Goal: Use online tool/utility: Utilize a website feature to perform a specific function

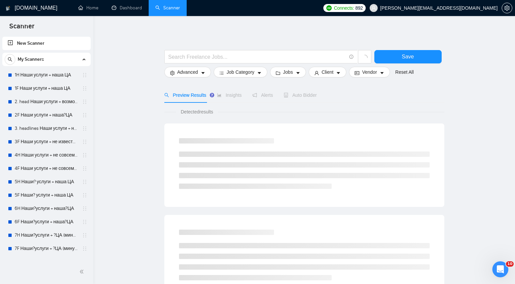
click at [40, 42] on link "New Scanner" at bounding box center [47, 43] width 78 height 13
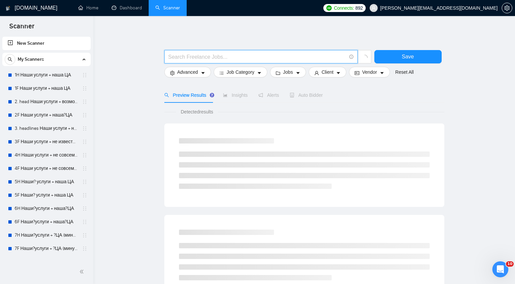
click at [201, 56] on input "text" at bounding box center [257, 57] width 178 height 8
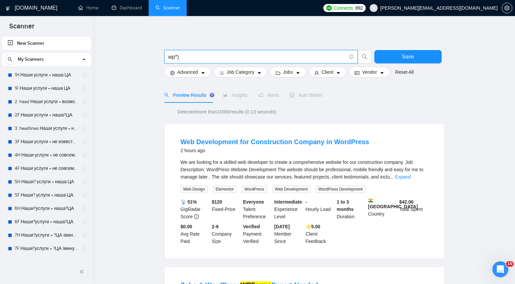
click at [169, 57] on input "wp*)" at bounding box center [257, 57] width 178 height 8
click at [411, 175] on link "Expand" at bounding box center [403, 176] width 16 height 5
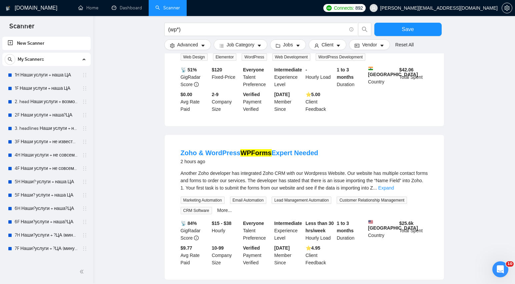
scroll to position [239, 0]
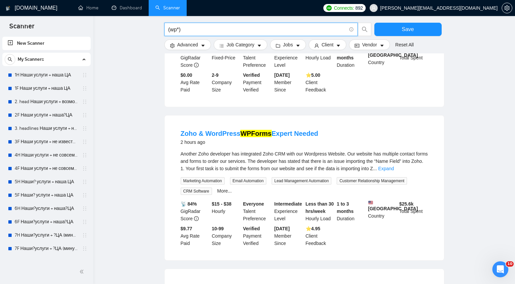
drag, startPoint x: 176, startPoint y: 30, endPoint x: 171, endPoint y: 30, distance: 5.7
click at [171, 30] on input "(wp*)" at bounding box center [257, 29] width 178 height 8
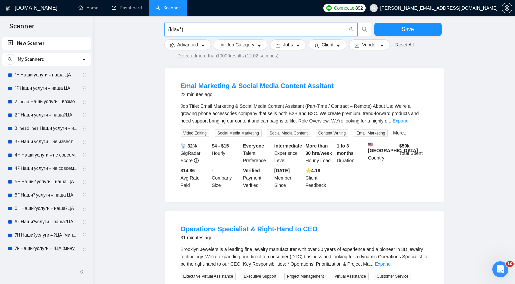
scroll to position [71, 0]
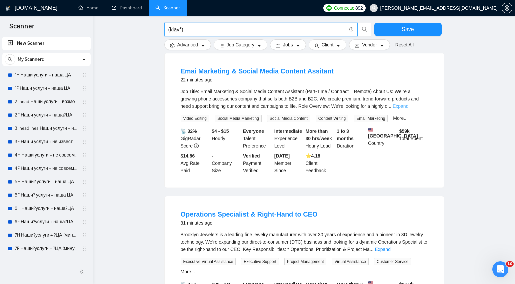
type input "(klav*)"
click at [408, 105] on link "Expand" at bounding box center [401, 105] width 16 height 5
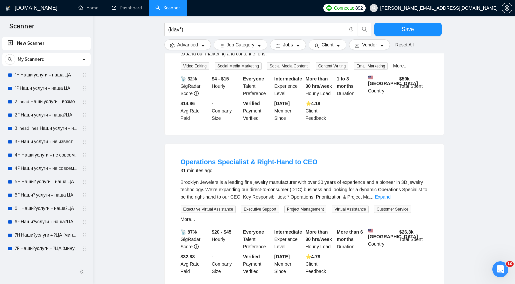
scroll to position [235, 0]
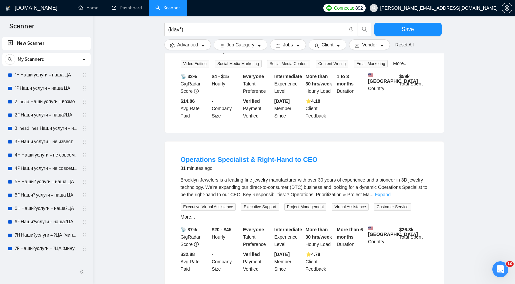
click at [390, 197] on link "Expand" at bounding box center [383, 194] width 16 height 5
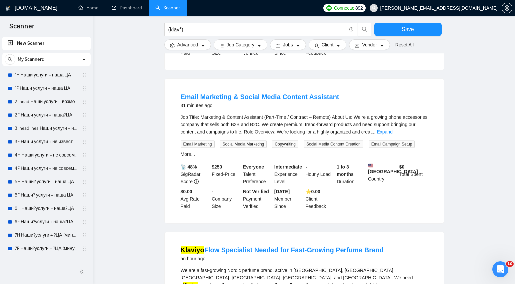
scroll to position [546, 0]
click at [392, 135] on link "Expand" at bounding box center [385, 131] width 16 height 5
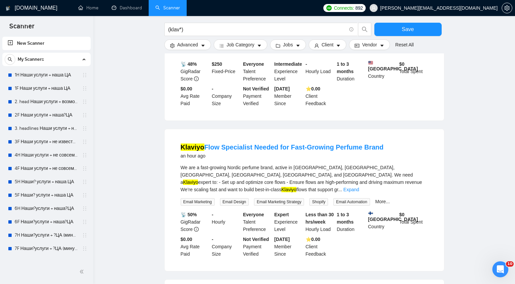
scroll to position [770, 0]
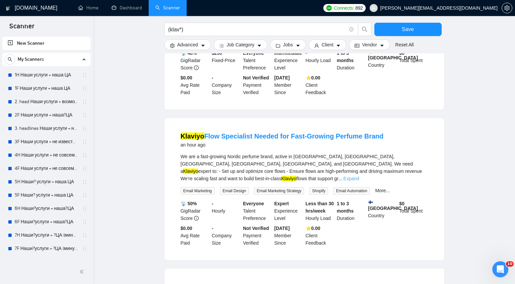
click at [359, 181] on link "Expand" at bounding box center [351, 178] width 16 height 5
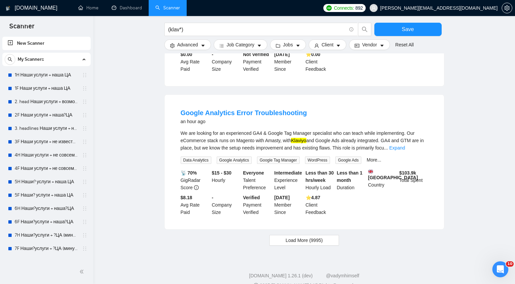
scroll to position [983, 0]
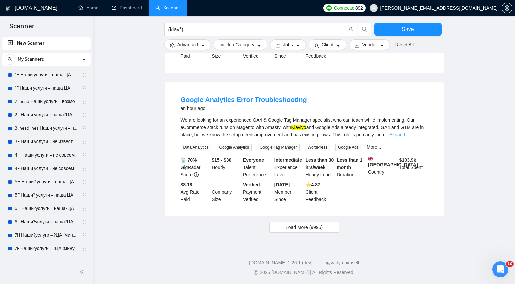
click at [405, 132] on link "Expand" at bounding box center [397, 134] width 16 height 5
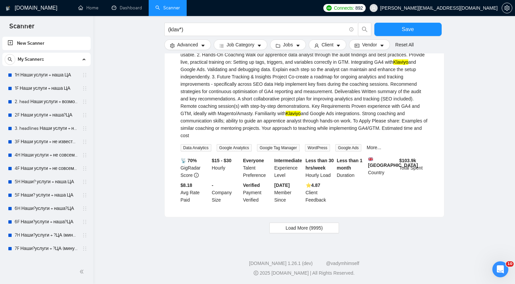
scroll to position [1093, 0]
click at [308, 229] on span "Load More (9995)" at bounding box center [304, 226] width 37 height 7
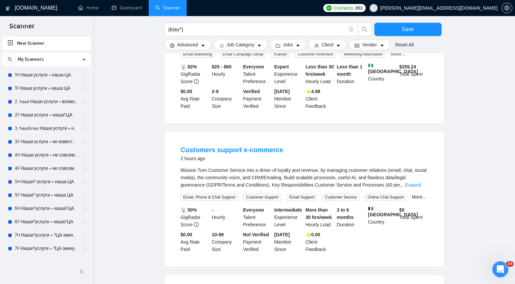
scroll to position [1295, 0]
click at [417, 188] on link "Expand" at bounding box center [413, 184] width 16 height 5
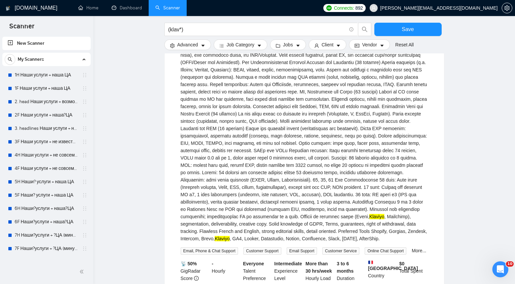
scroll to position [1417, 0]
